Goal: Task Accomplishment & Management: Manage account settings

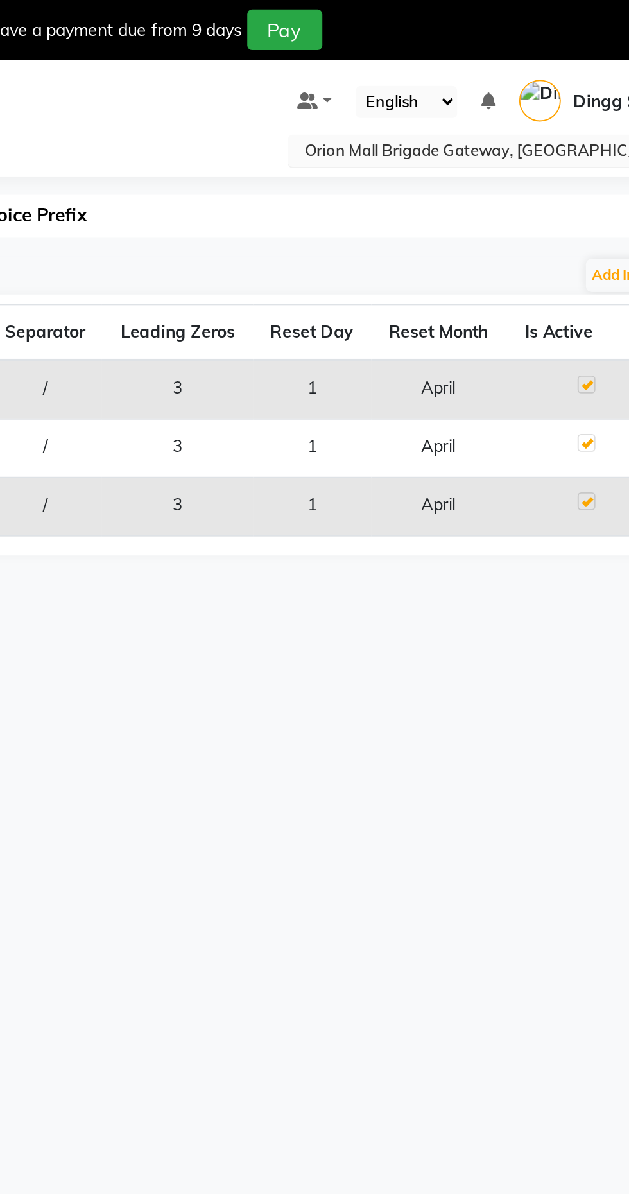
click at [488, 85] on input "text" at bounding box center [487, 82] width 186 height 13
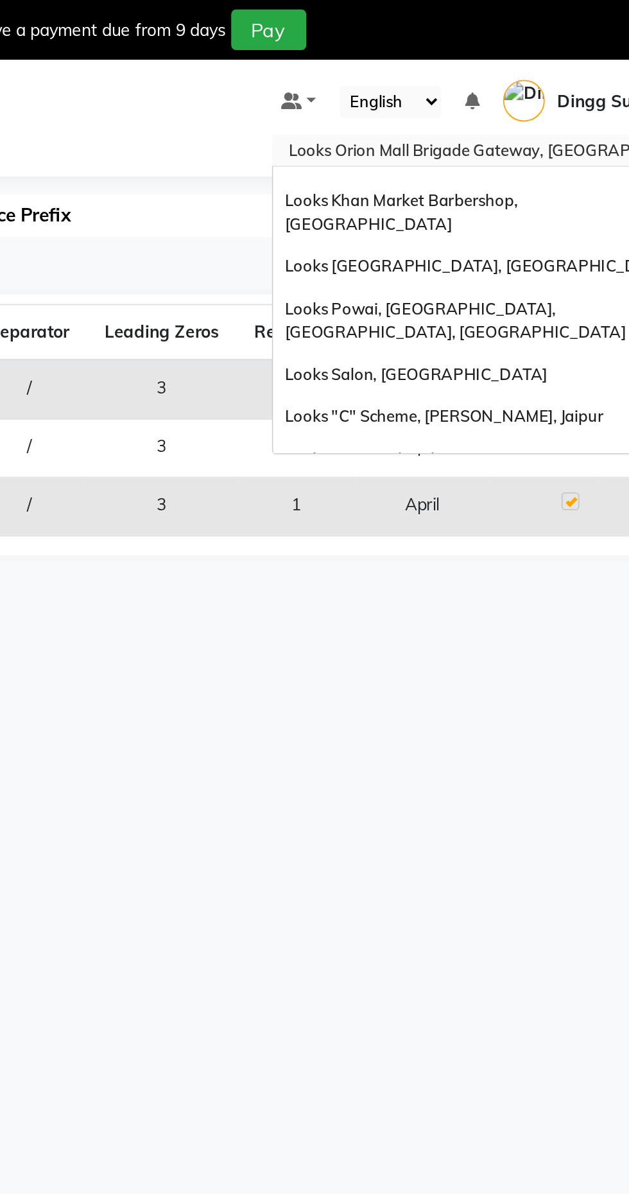
scroll to position [1304, 0]
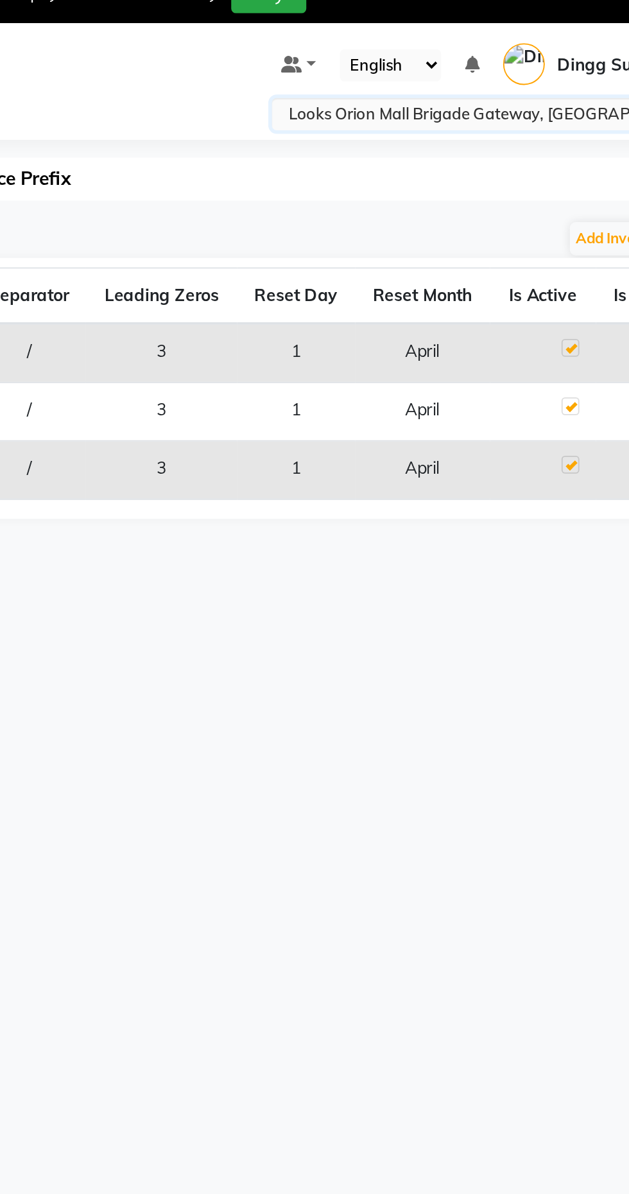
click at [513, 85] on input "text" at bounding box center [487, 82] width 186 height 13
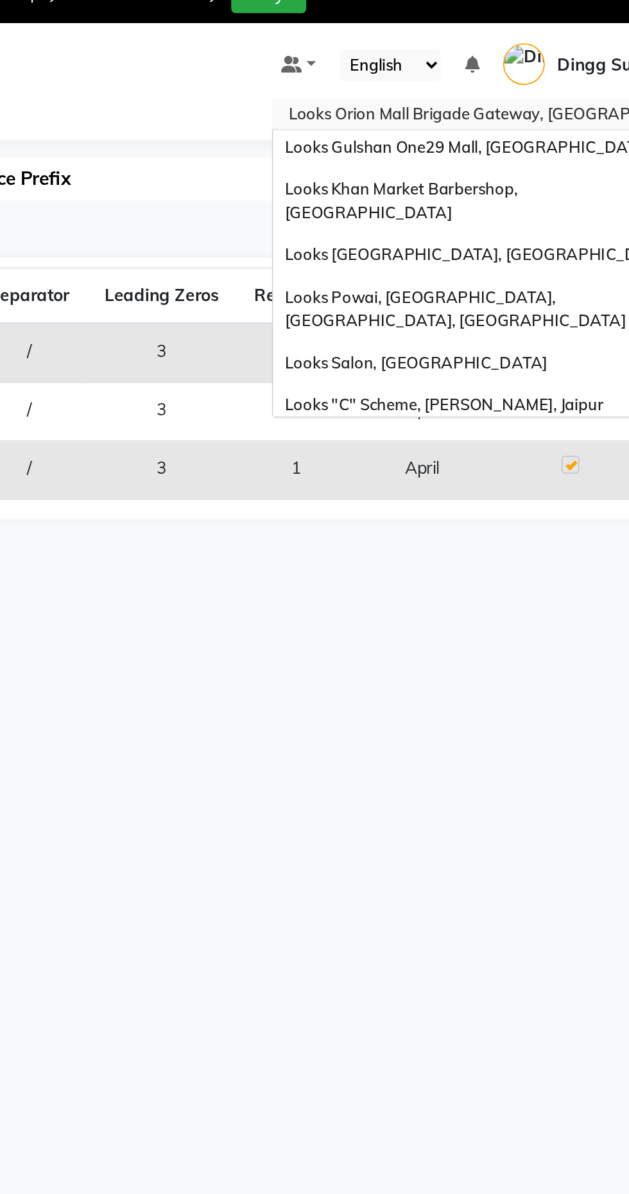
scroll to position [1256, 0]
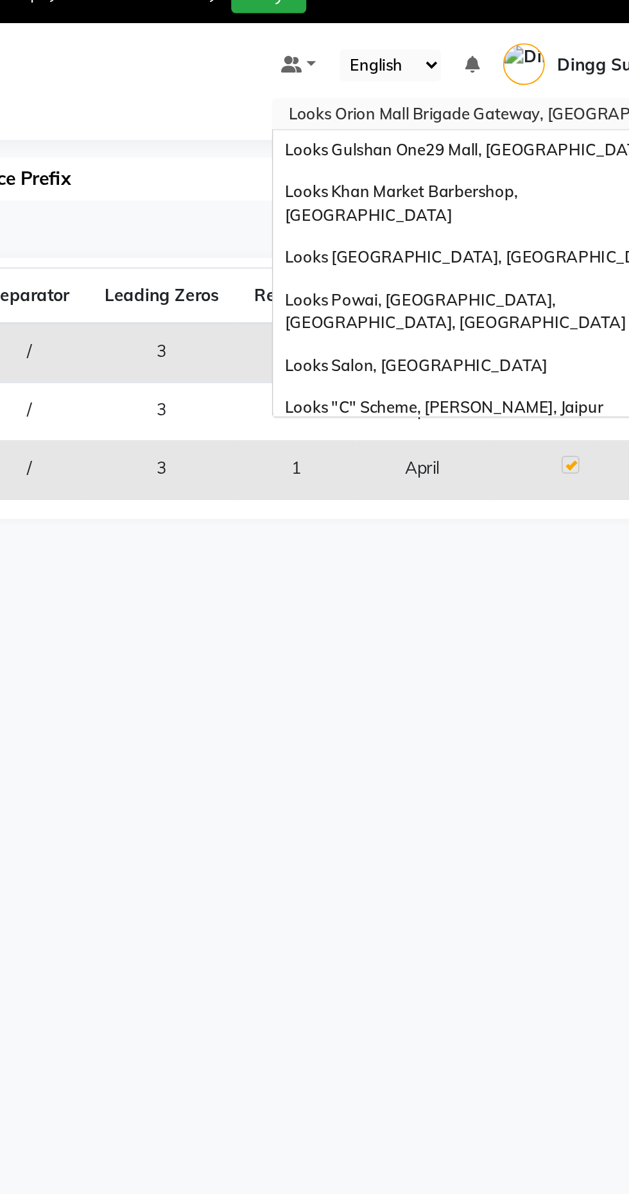
click at [500, 567] on span "Looks Salon, Forum Mall Konanakunte" at bounding box center [470, 572] width 150 height 10
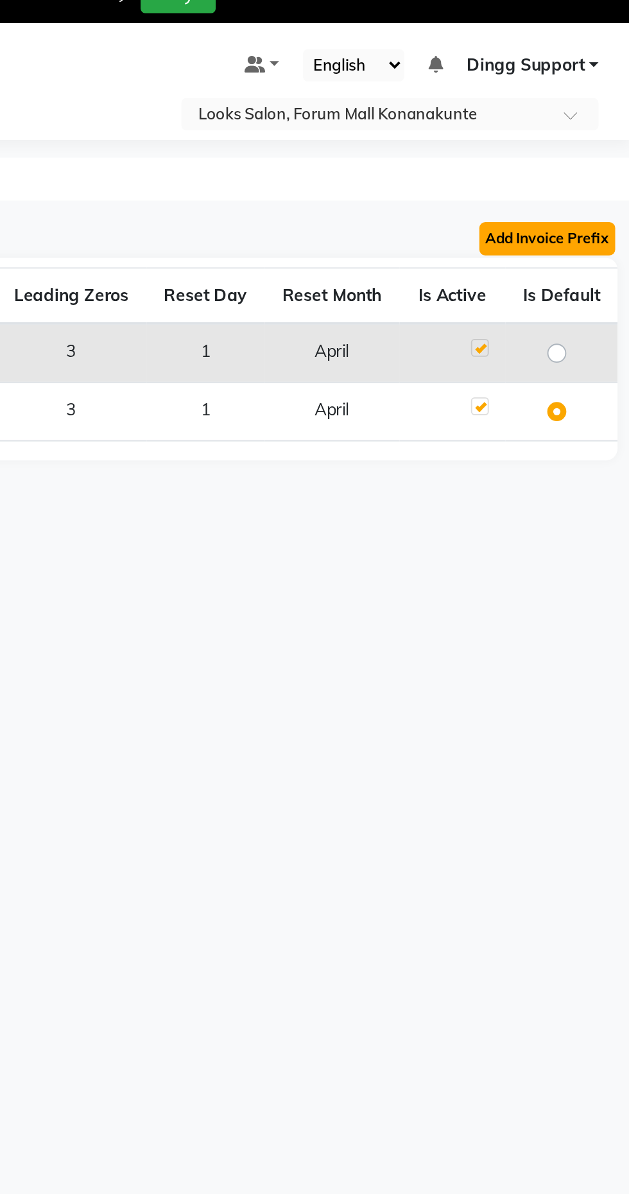
click at [592, 151] on button "Add Invoice Prefix" at bounding box center [584, 148] width 73 height 18
select select "YYYY-YY"
select select "04"
select select "3"
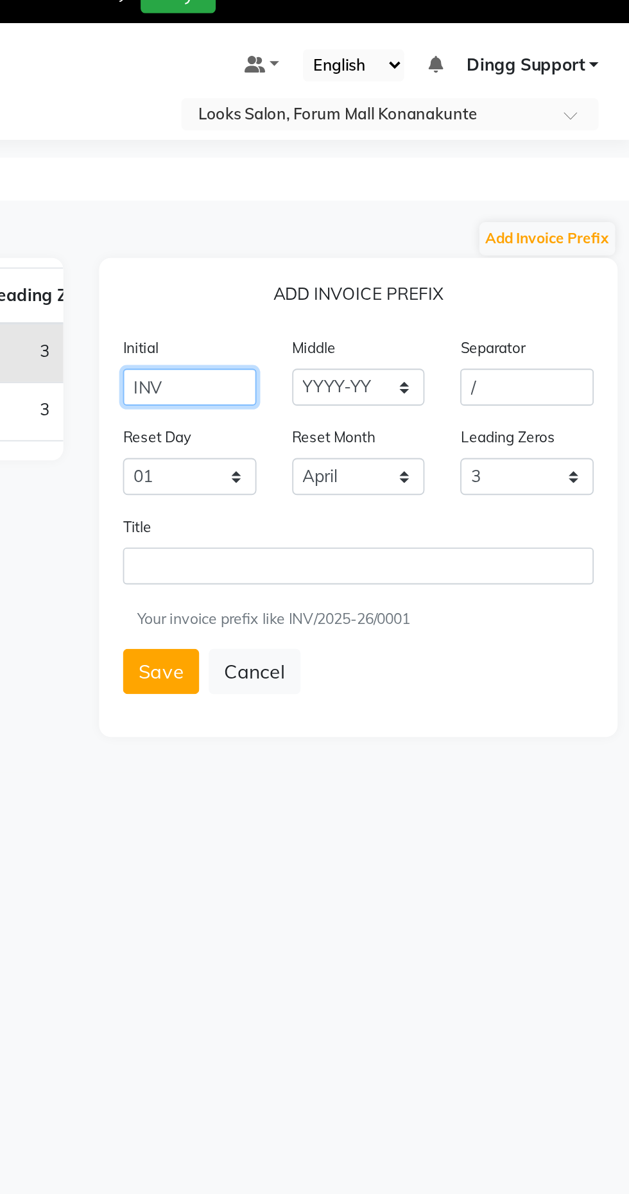
click at [411, 230] on input "INV" at bounding box center [392, 228] width 72 height 20
type input "I"
type input "LBFM"
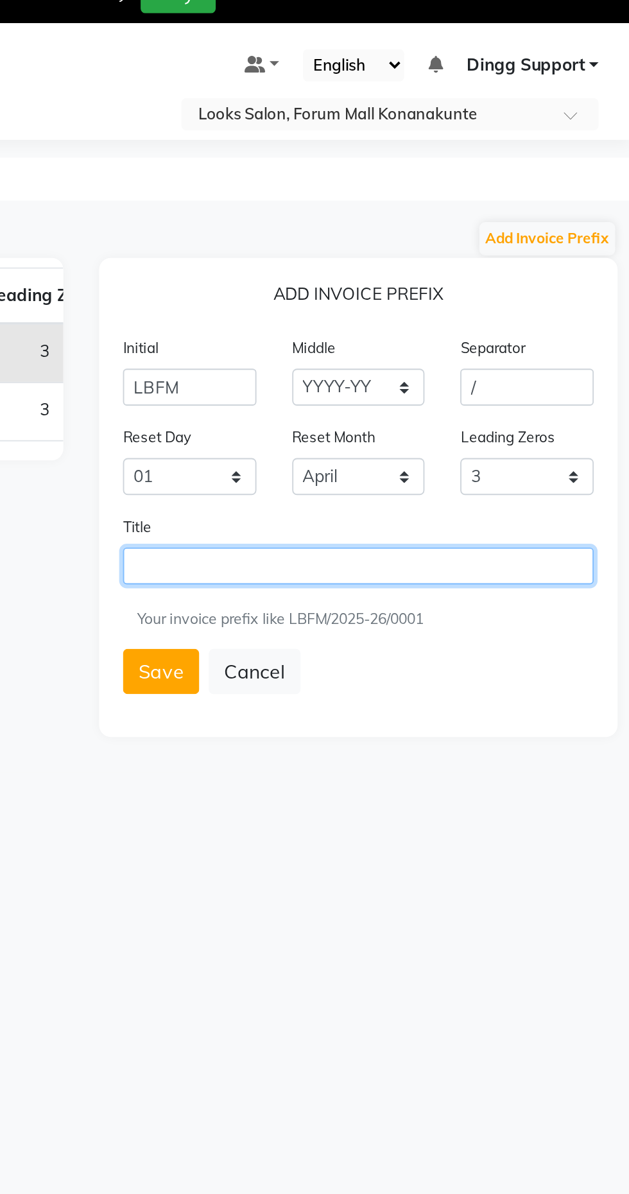
click at [494, 321] on input "text" at bounding box center [482, 324] width 253 height 20
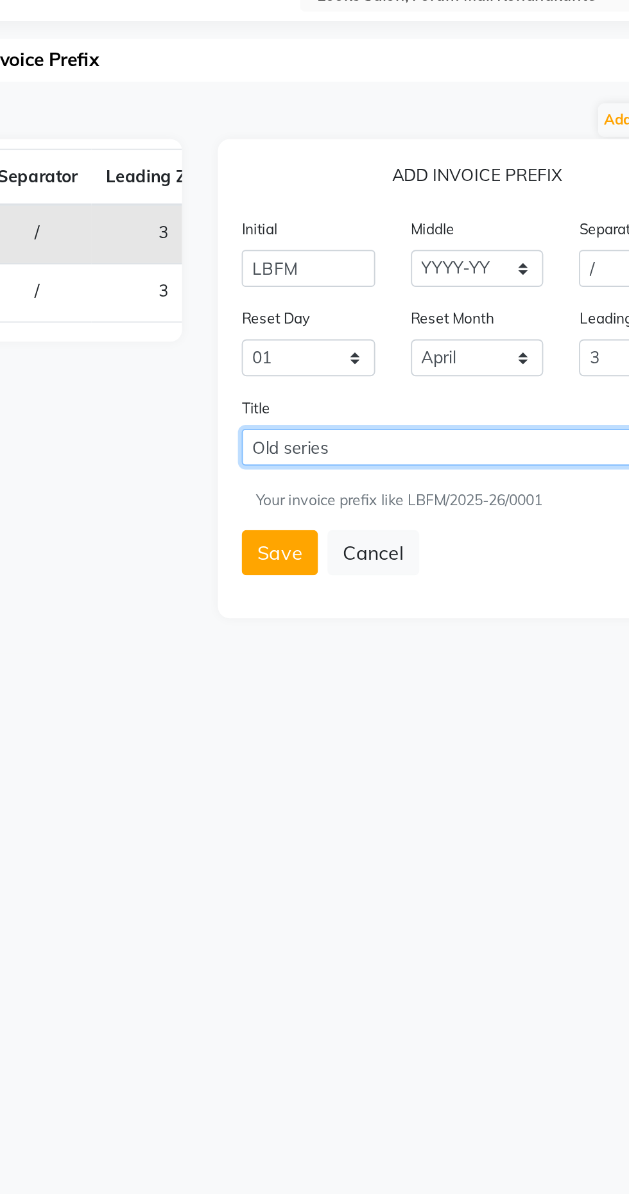
type input "Old series"
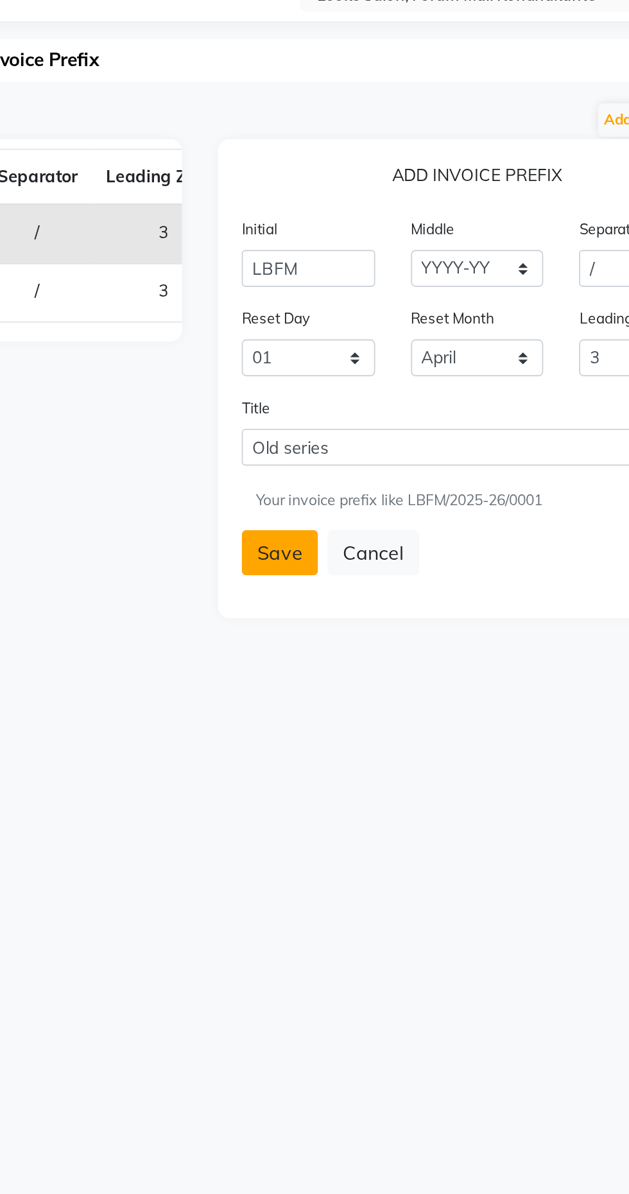
click at [363, 389] on button "Save" at bounding box center [376, 381] width 41 height 24
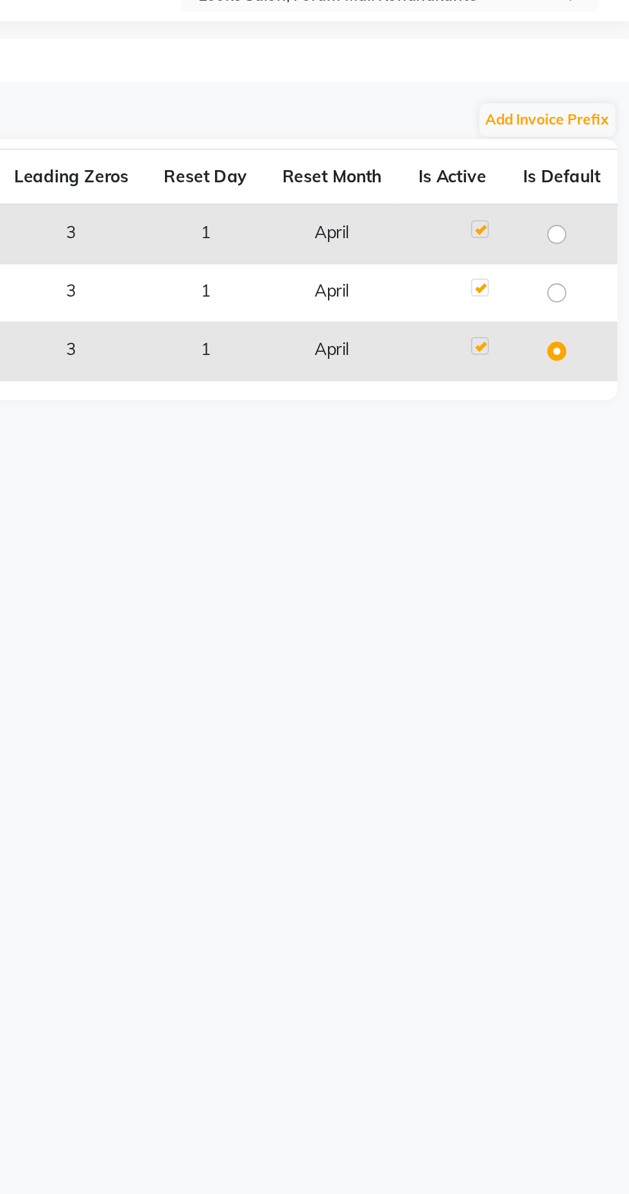
click at [600, 202] on label at bounding box center [600, 202] width 0 height 0
click at [590, 207] on input "radio" at bounding box center [594, 209] width 8 height 8
radio input "true"
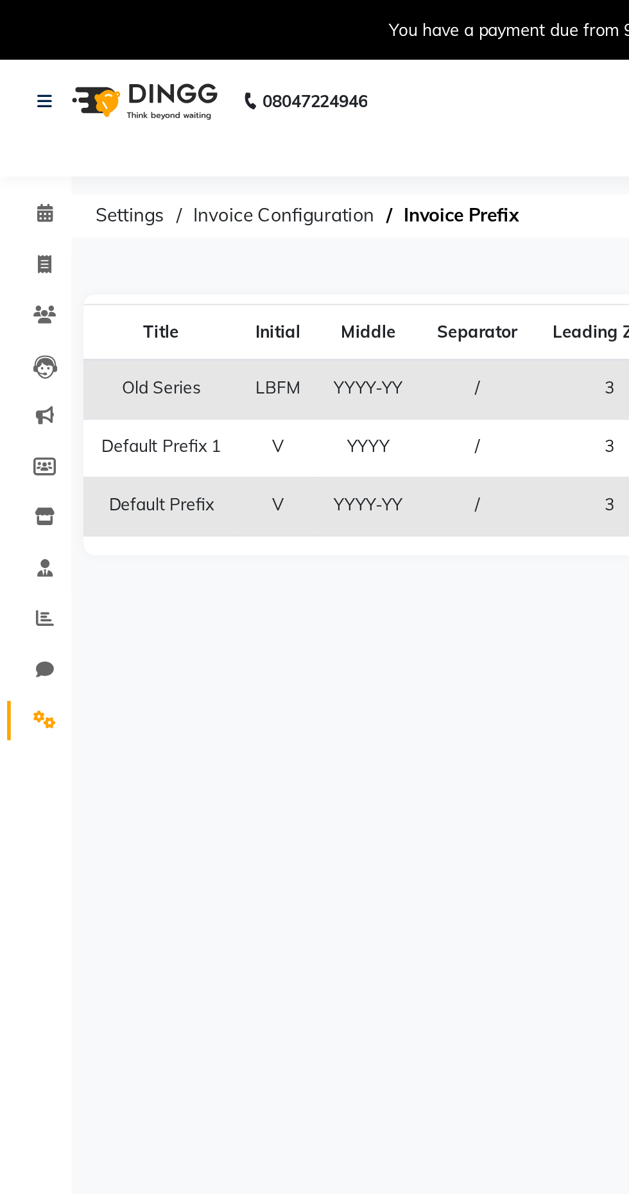
click at [31, 386] on span at bounding box center [24, 388] width 22 height 15
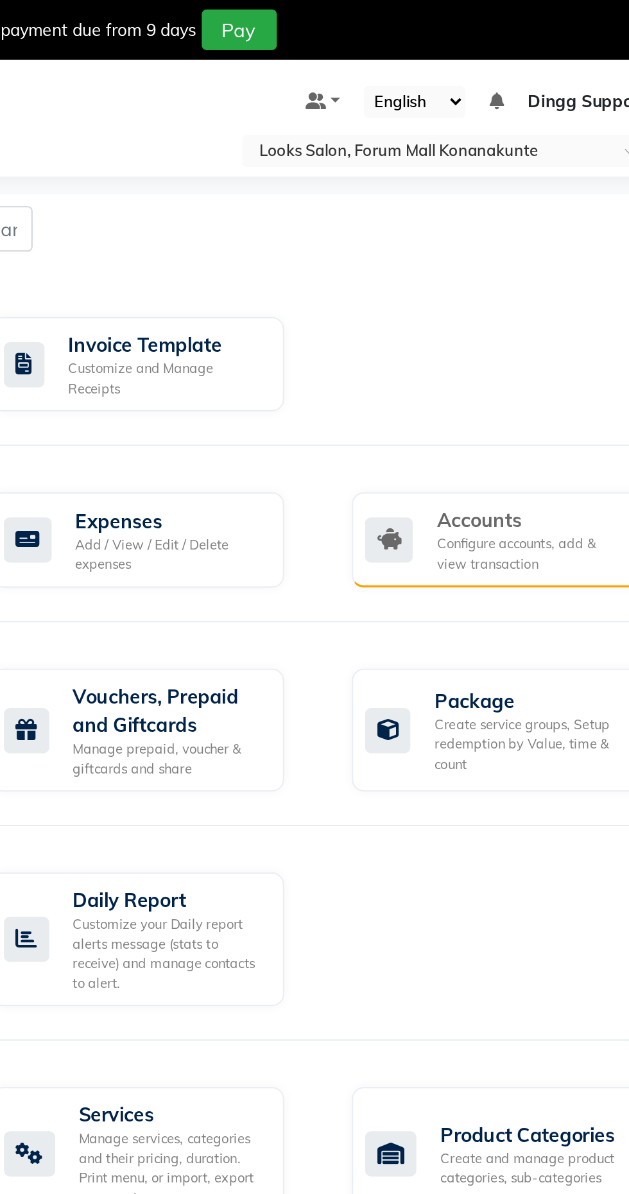
click at [561, 291] on div "Configure accounts, add & view transaction" at bounding box center [543, 298] width 102 height 21
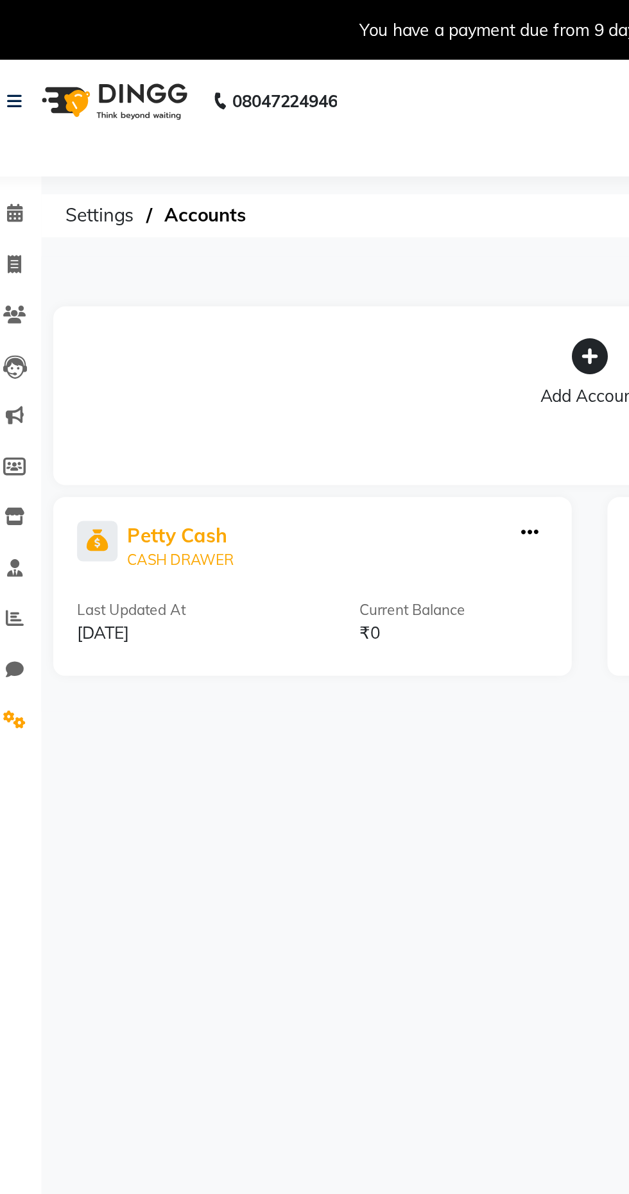
click at [94, 303] on div "CASH DRAWER" at bounding box center [113, 302] width 57 height 12
select select "8119"
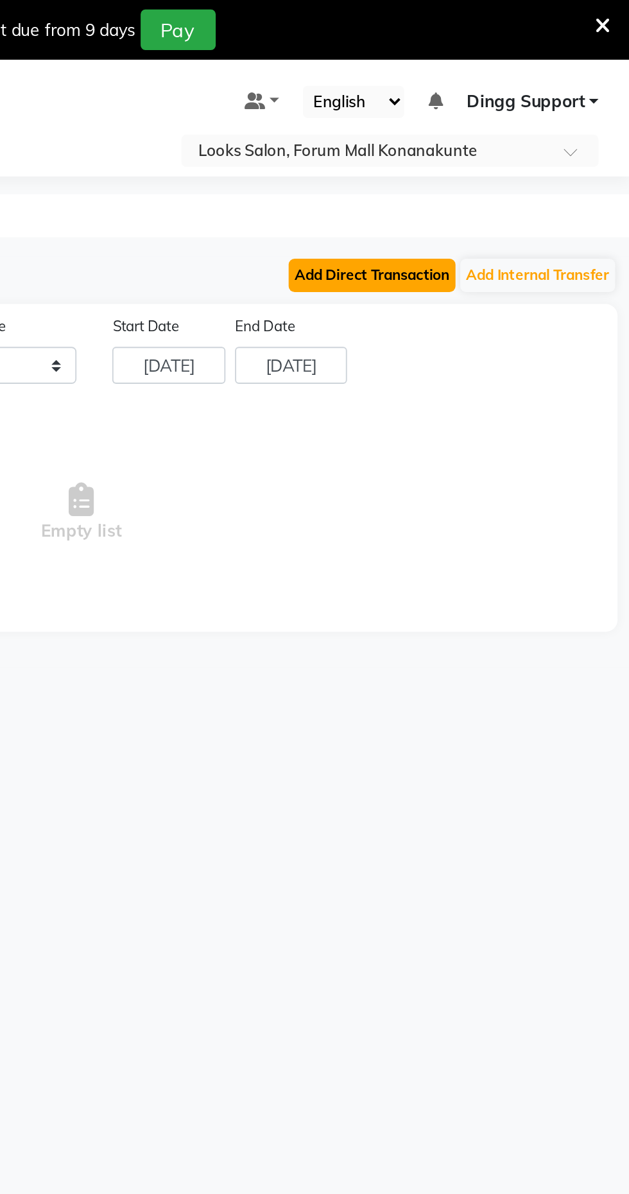
click at [474, 156] on button "Add Direct Transaction" at bounding box center [490, 148] width 90 height 18
select select "direct"
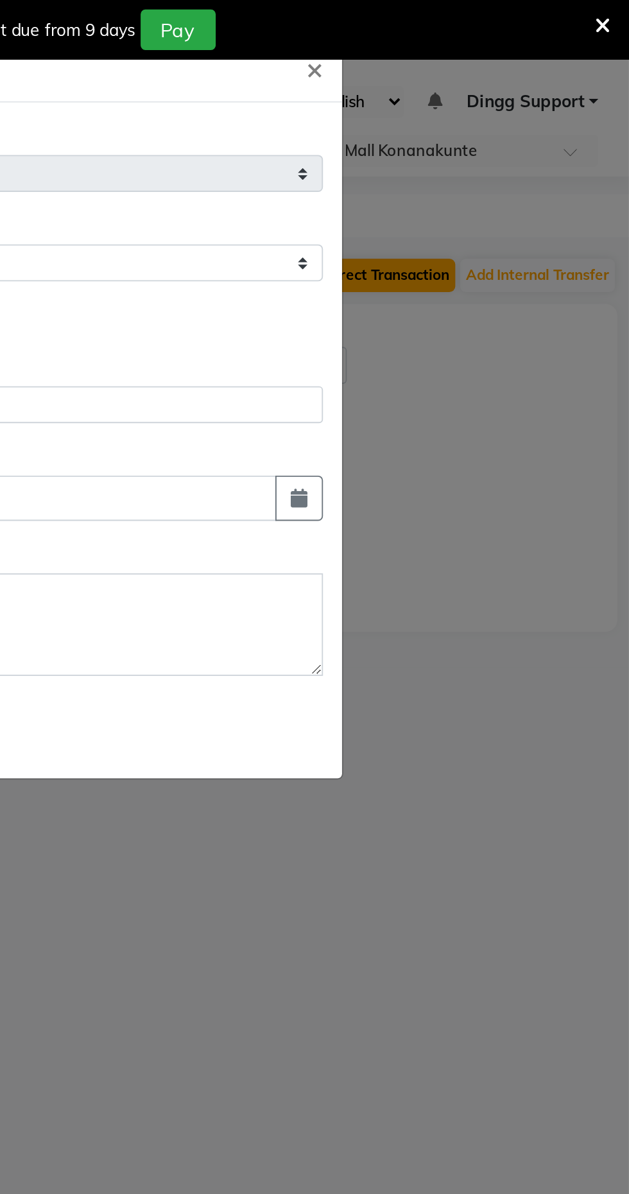
select select "8119"
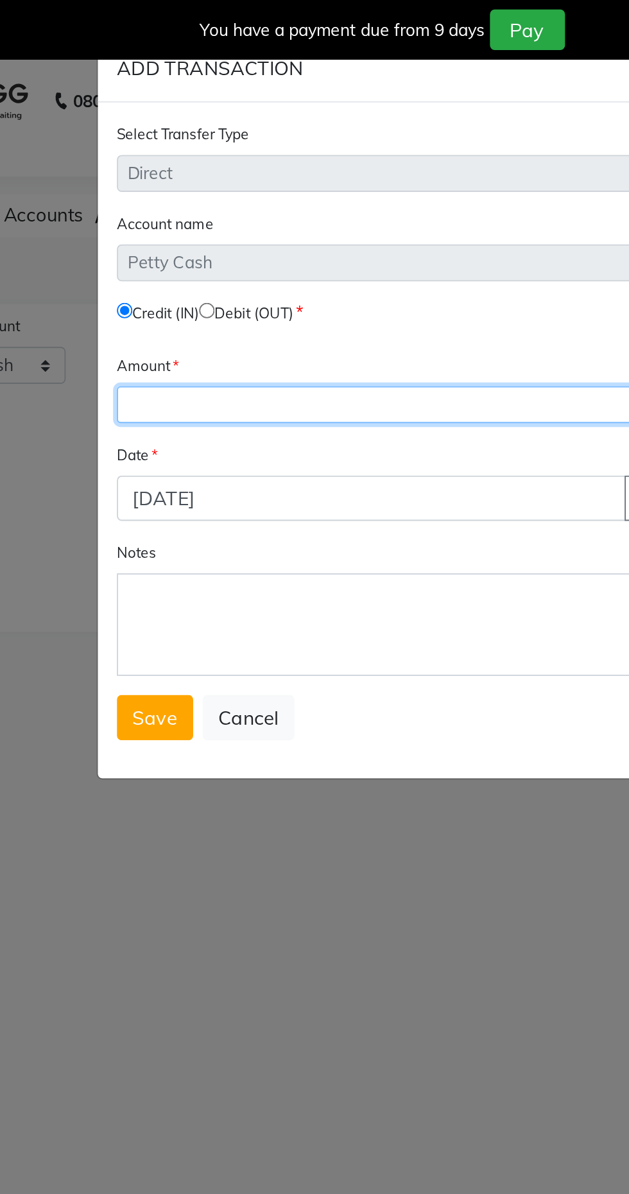
click at [187, 216] on input "number" at bounding box center [314, 218] width 299 height 20
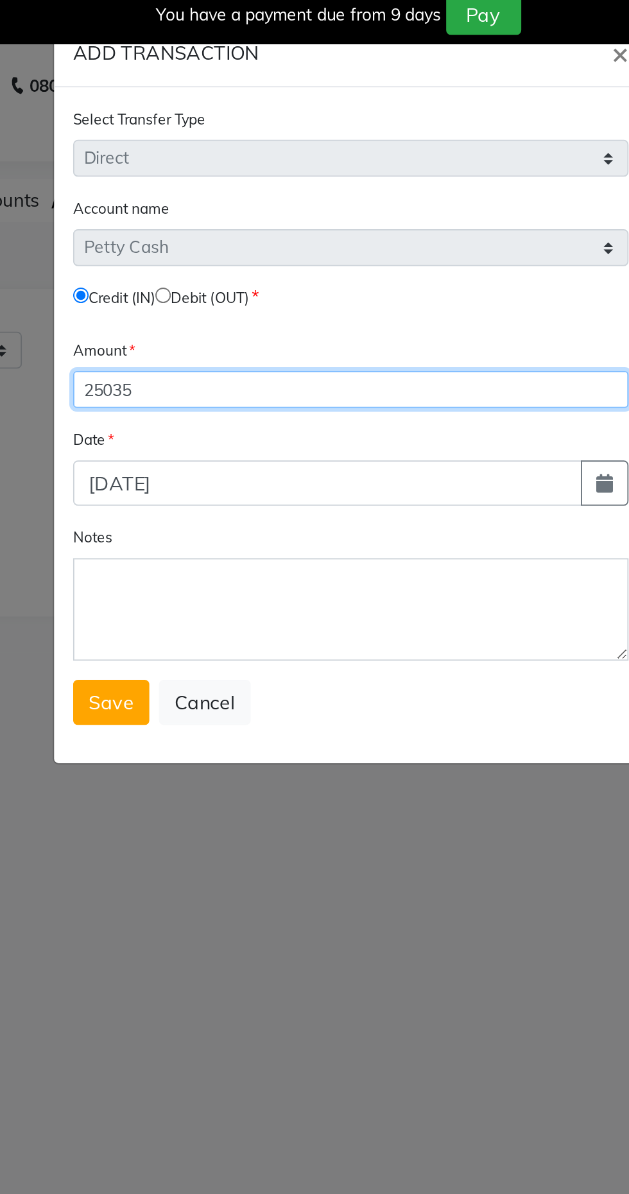
type input "25035"
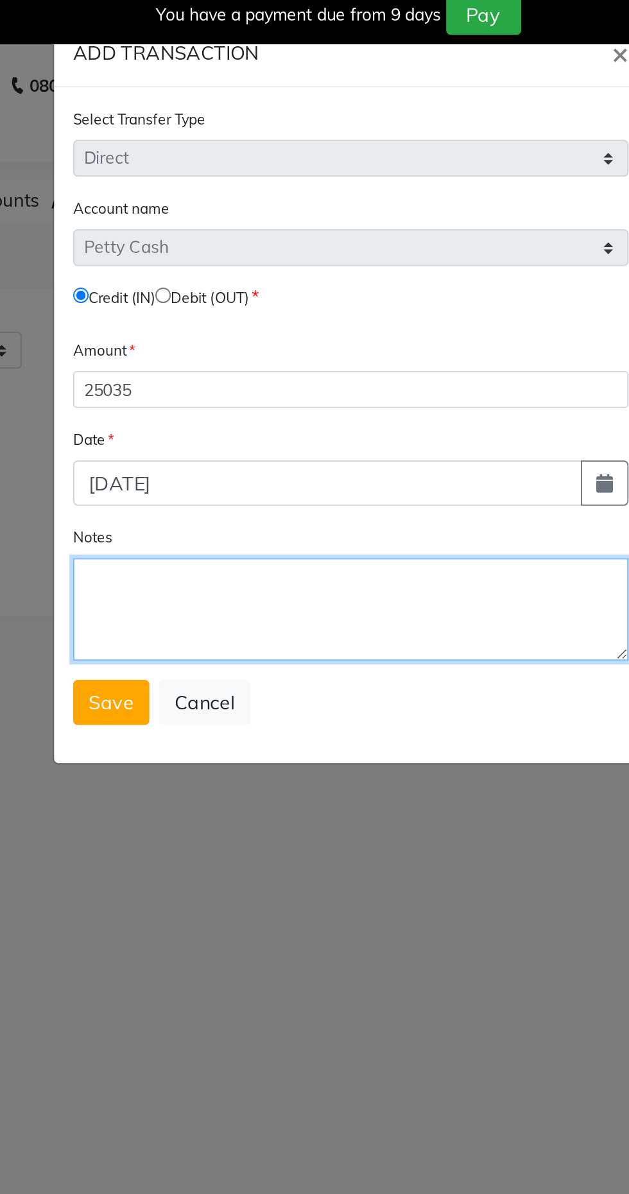
click at [186, 319] on textarea "Notes" at bounding box center [314, 336] width 299 height 55
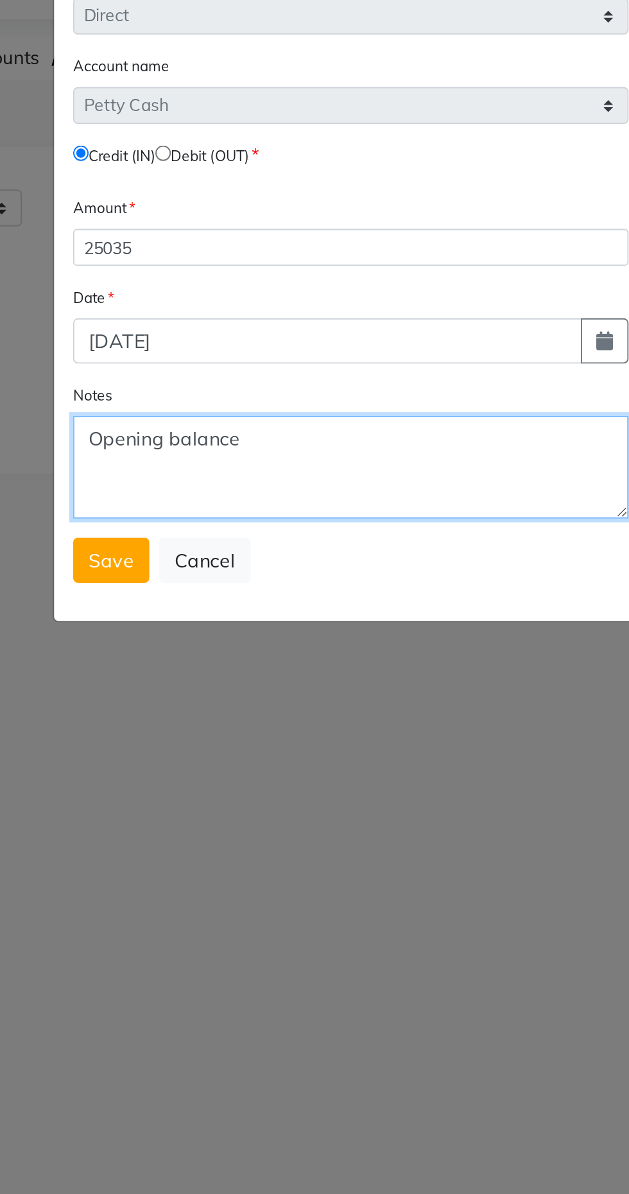
type textarea "Opening balance"
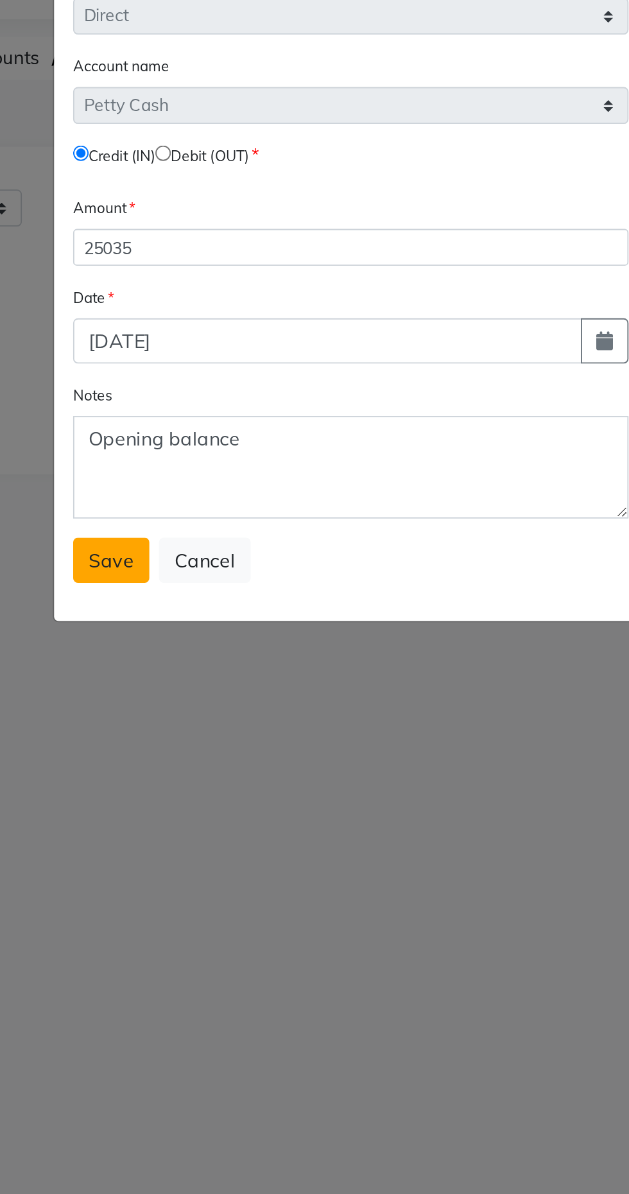
click at [168, 381] on button "Save" at bounding box center [185, 386] width 41 height 24
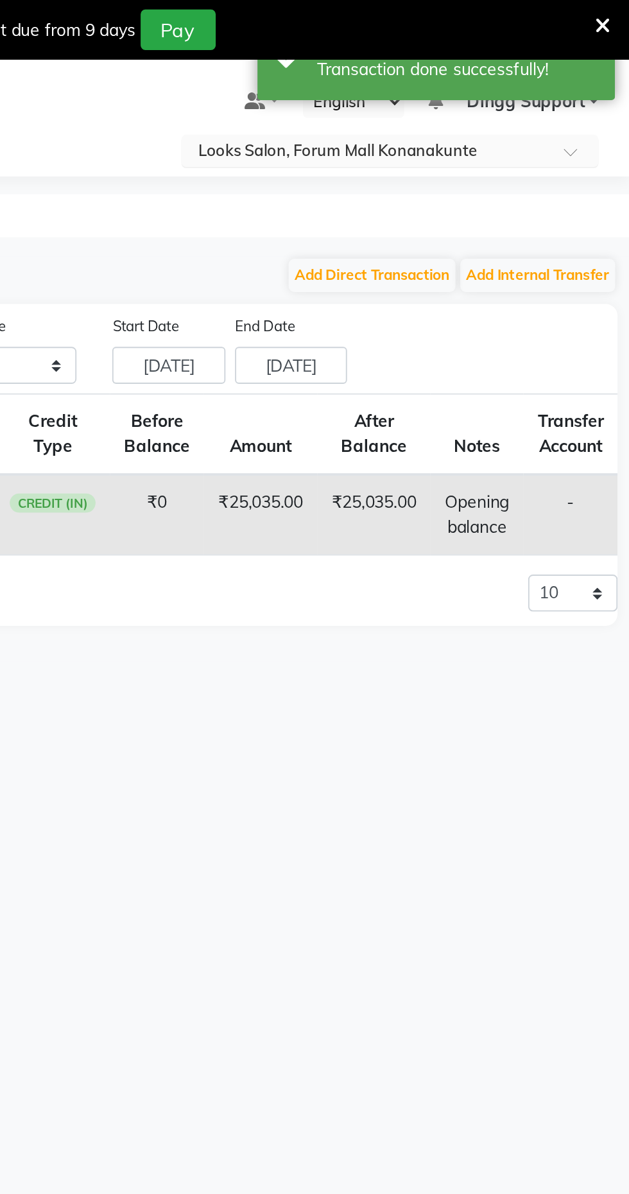
click at [447, 80] on input "text" at bounding box center [487, 82] width 186 height 13
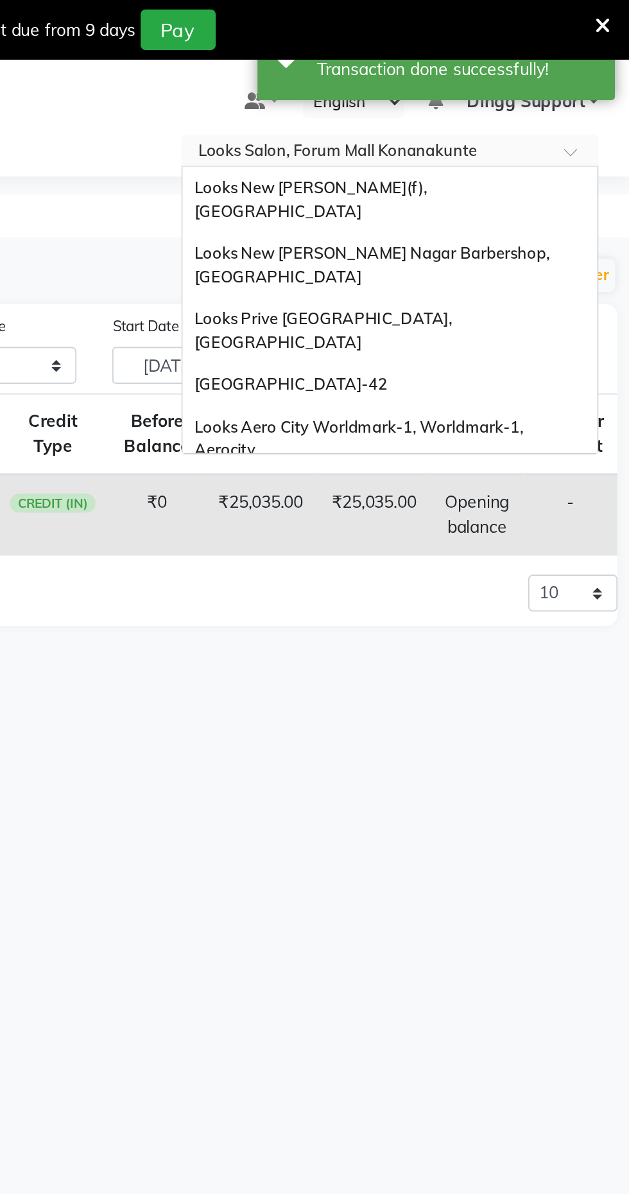
scroll to position [1304, 0]
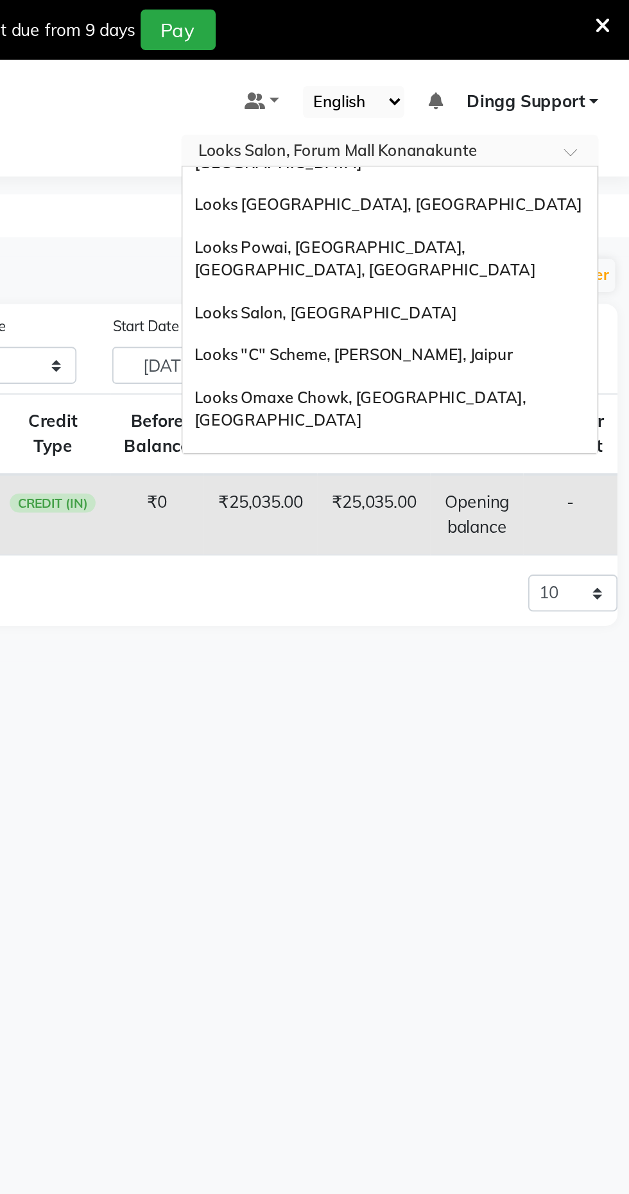
click at [525, 542] on span "Looks Orion Mall Brigade Gateway, [GEOGRAPHIC_DATA]" at bounding box center [464, 553] width 139 height 23
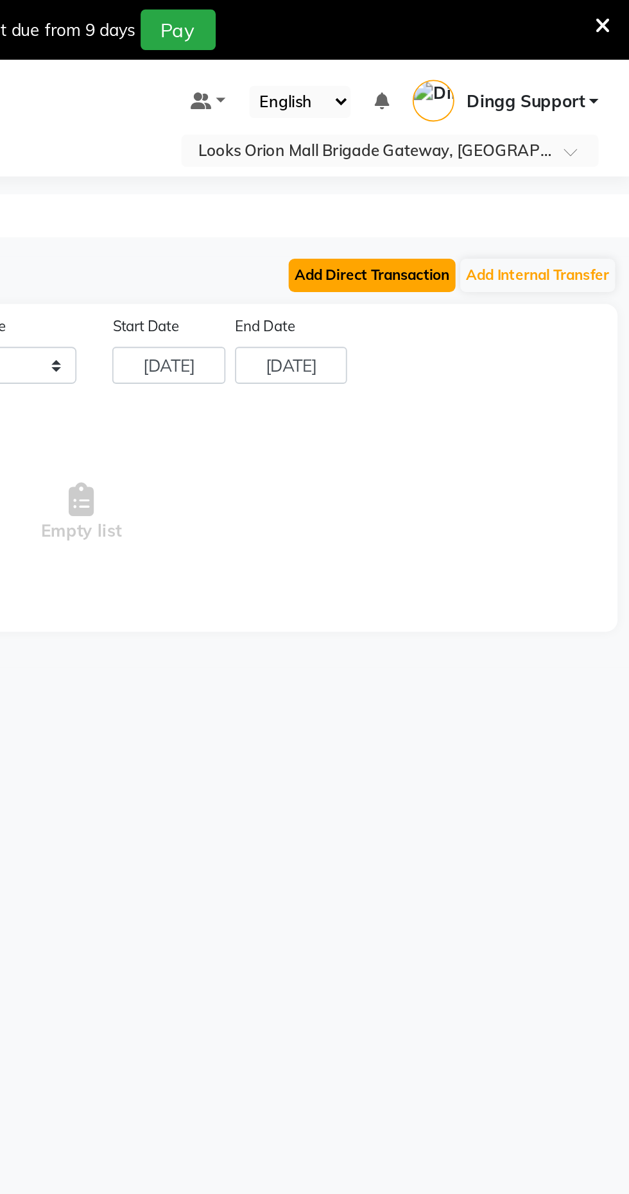
click at [475, 152] on button "Add Direct Transaction" at bounding box center [490, 148] width 90 height 18
select select "direct"
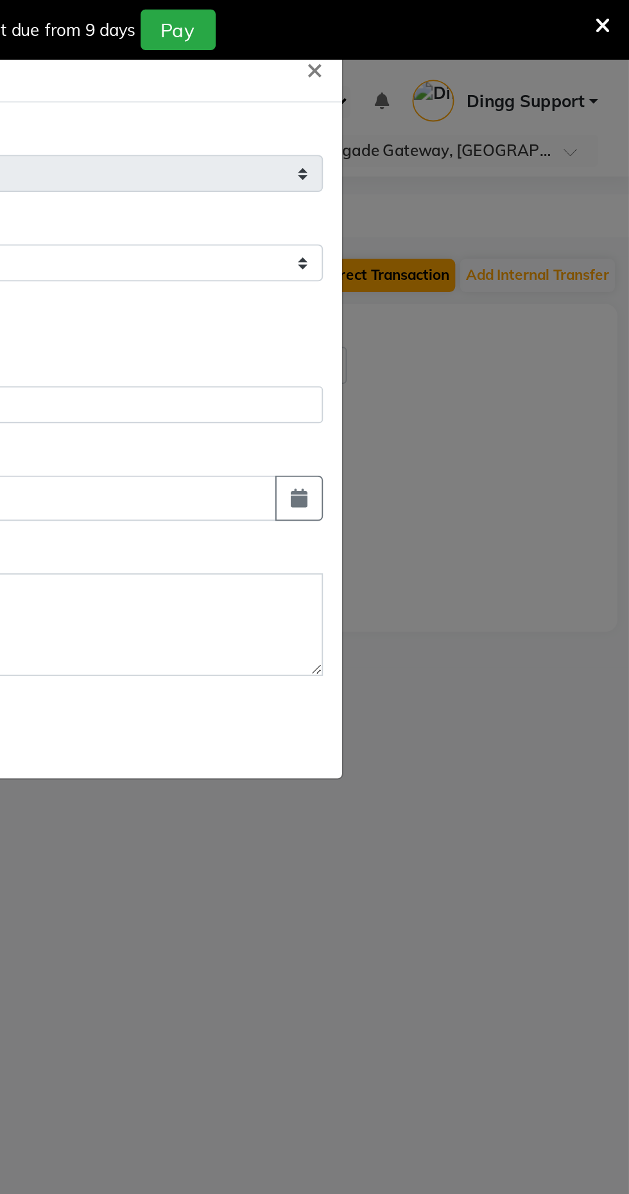
select select
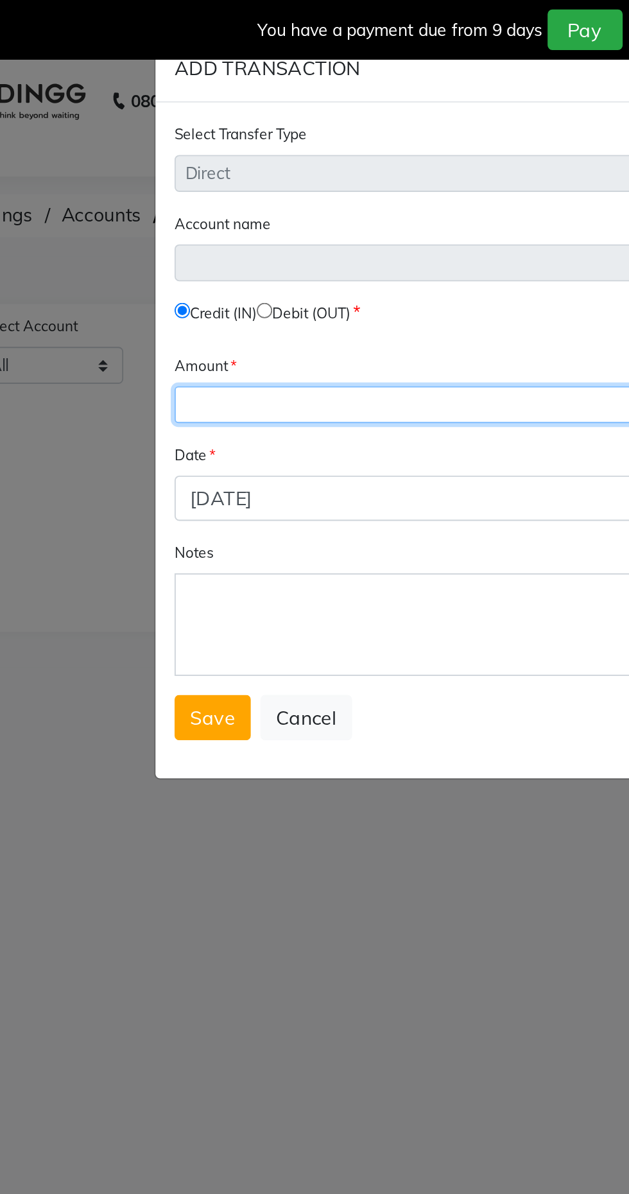
click at [171, 218] on input "number" at bounding box center [314, 218] width 299 height 20
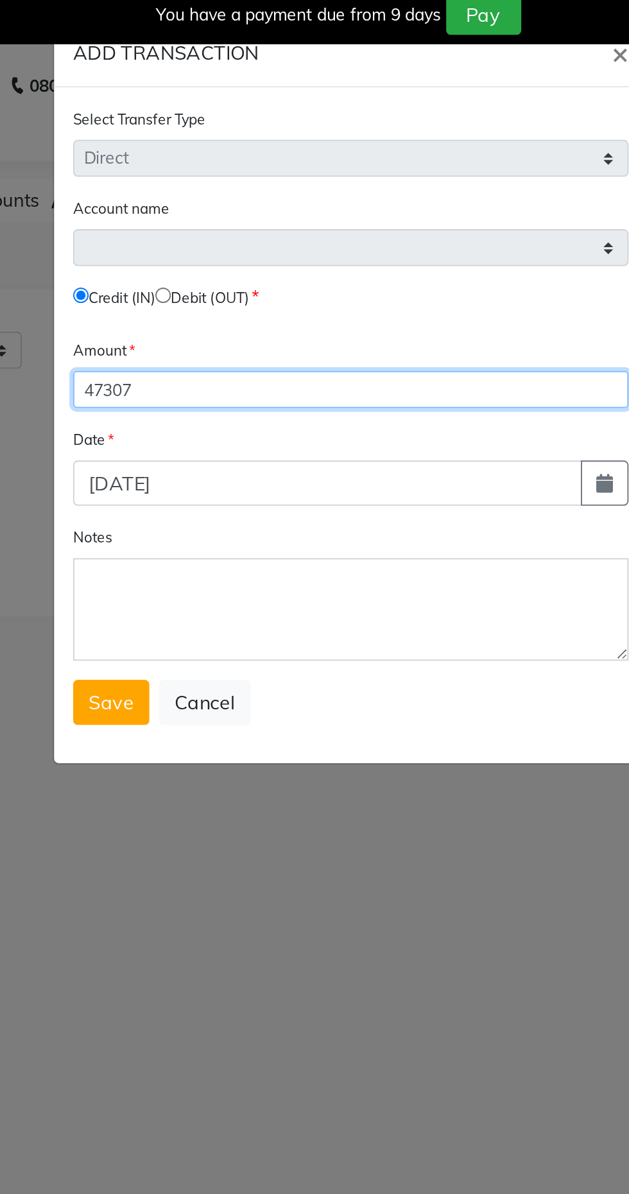
type input "47307"
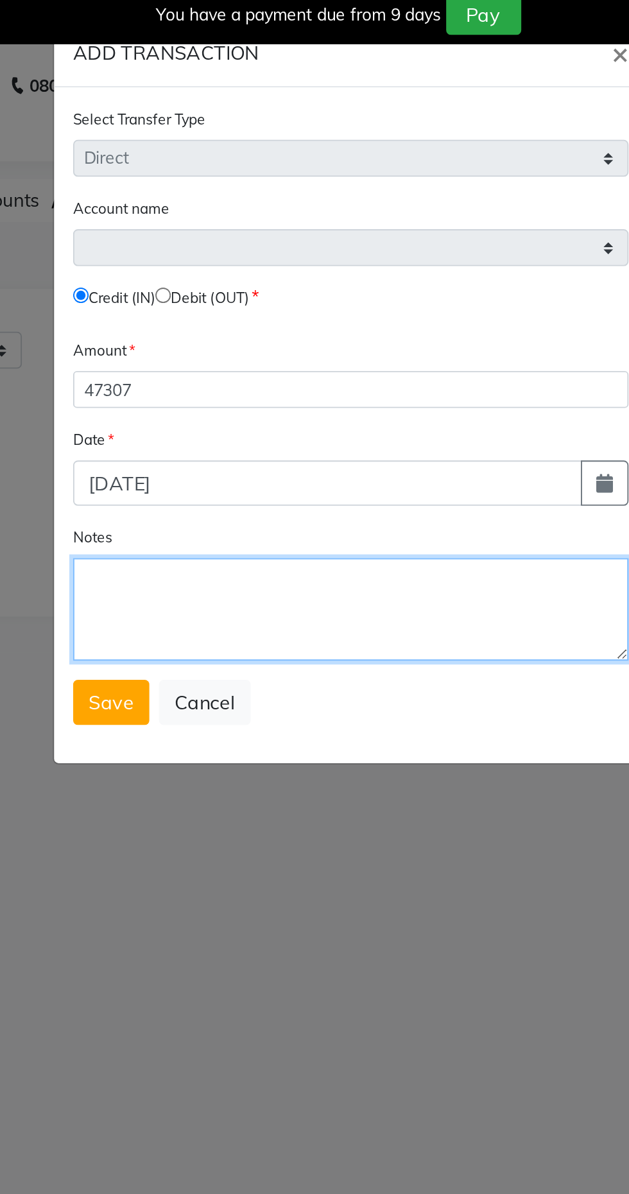
click at [196, 327] on textarea "Notes" at bounding box center [314, 336] width 299 height 55
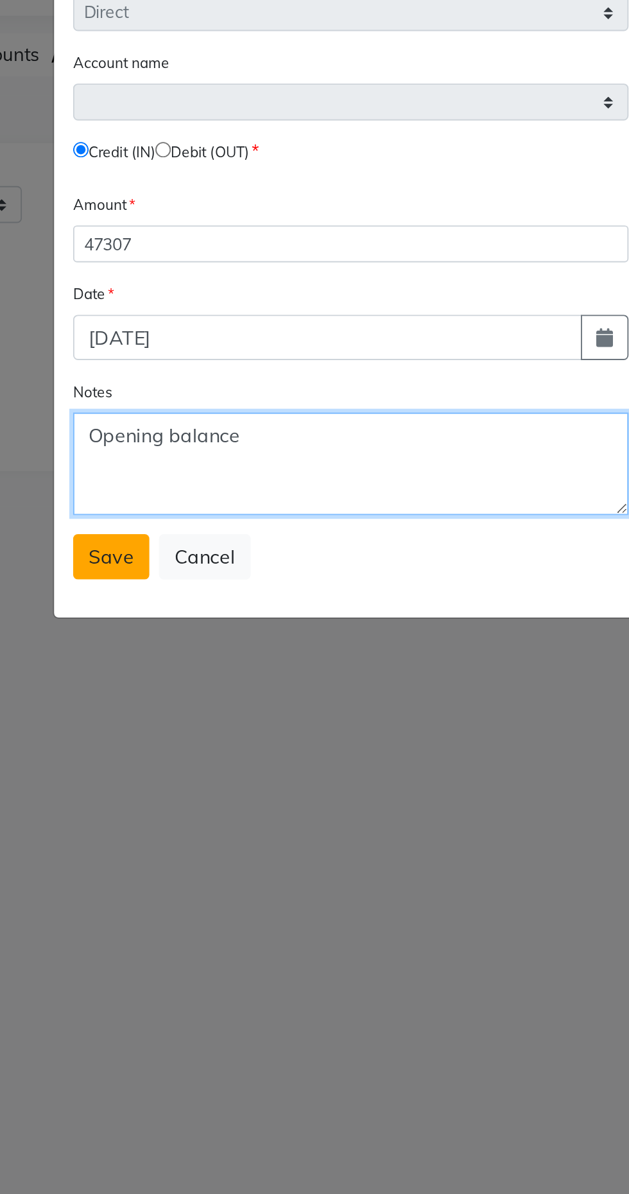
type textarea "Opening balance"
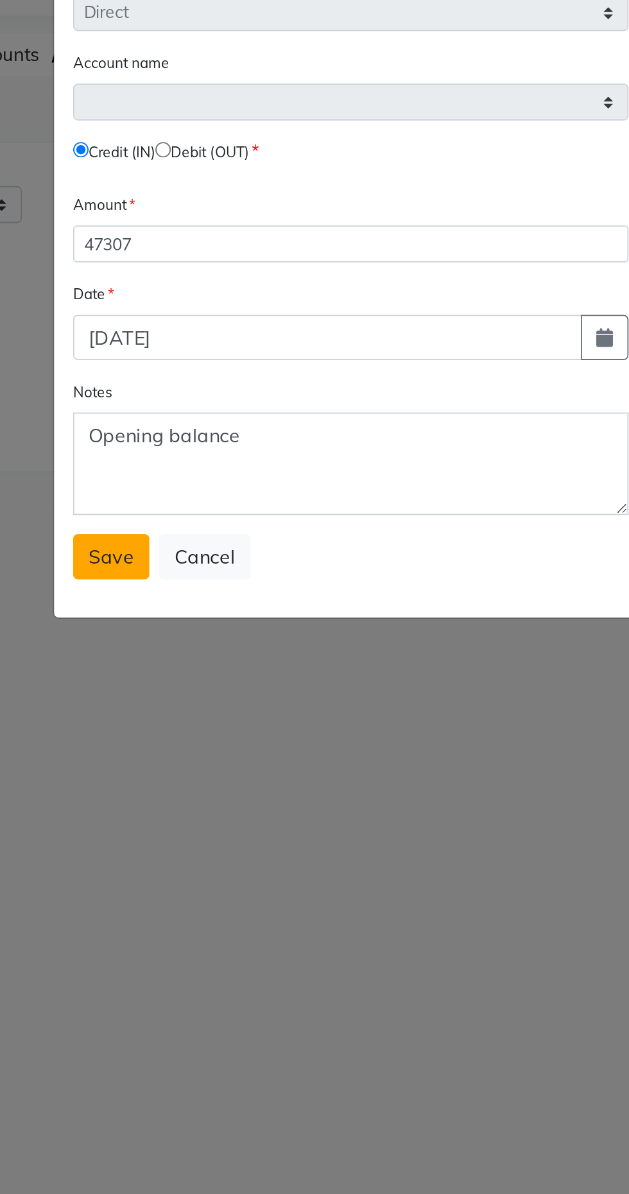
click at [172, 386] on button "Save" at bounding box center [185, 386] width 41 height 24
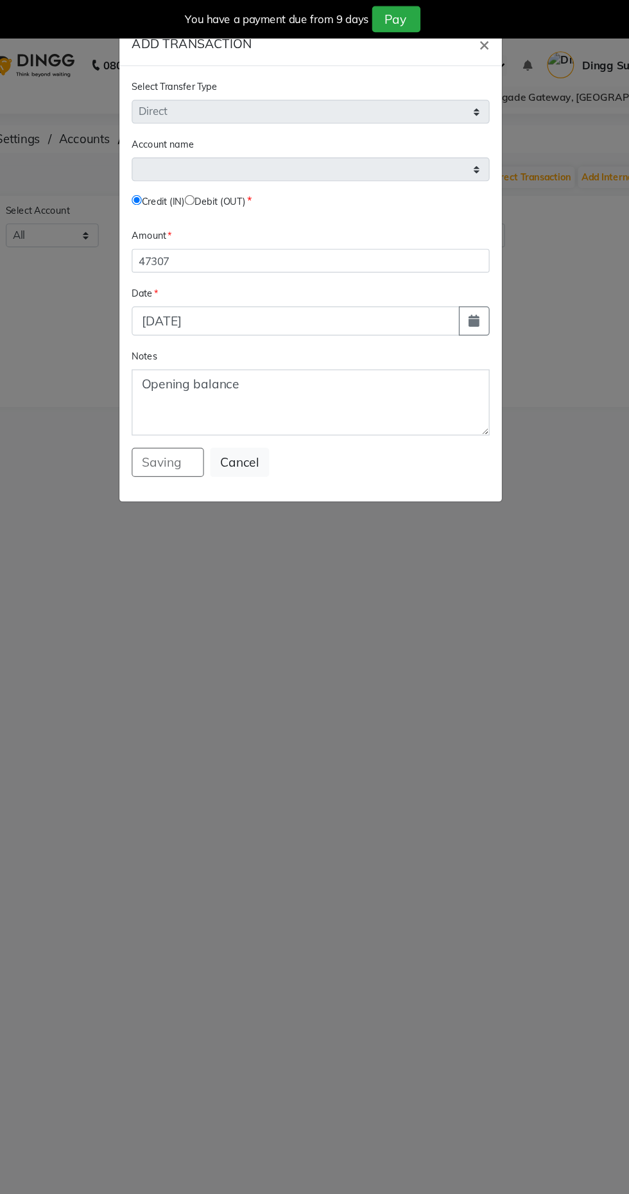
click at [458, 24] on div "You have a payment due from 9 days Pay" at bounding box center [307, 16] width 605 height 22
